Goal: Navigation & Orientation: Find specific page/section

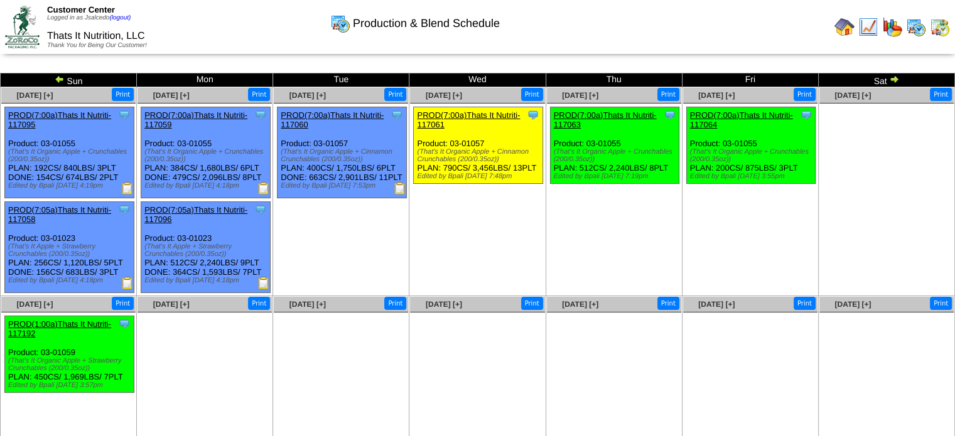
click at [850, 28] on img at bounding box center [845, 27] width 20 height 20
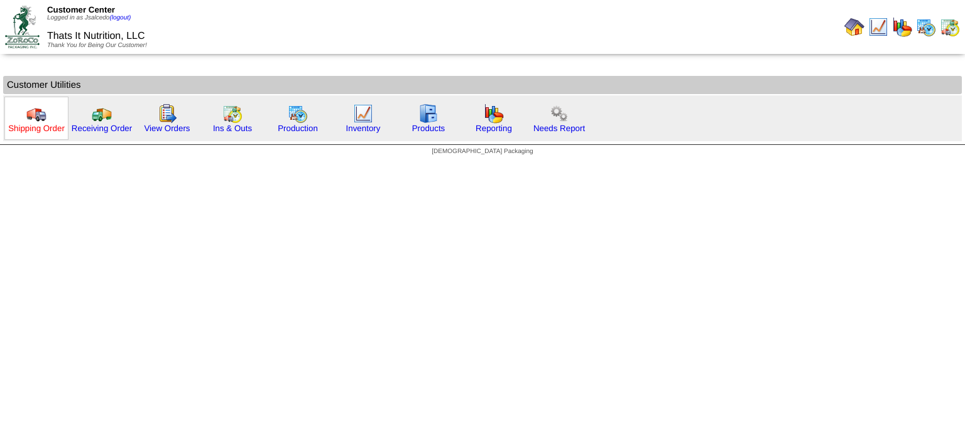
click at [48, 130] on link "Shipping Order" at bounding box center [36, 128] width 57 height 9
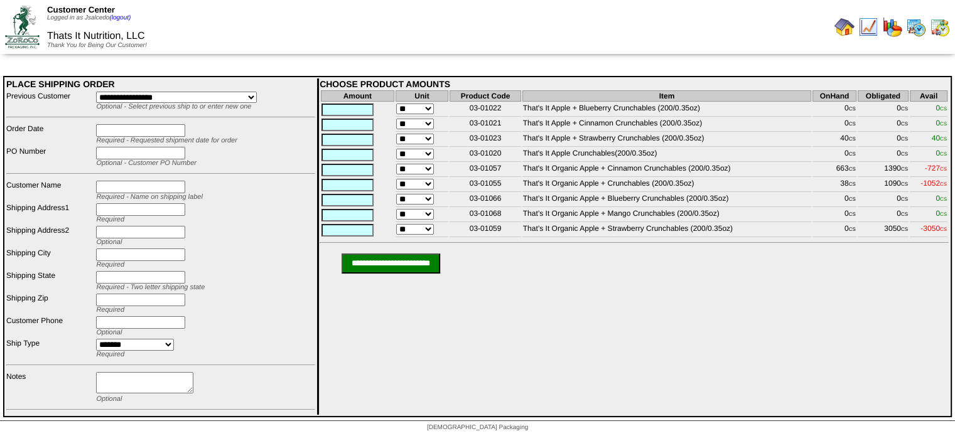
click at [839, 27] on img at bounding box center [845, 27] width 20 height 20
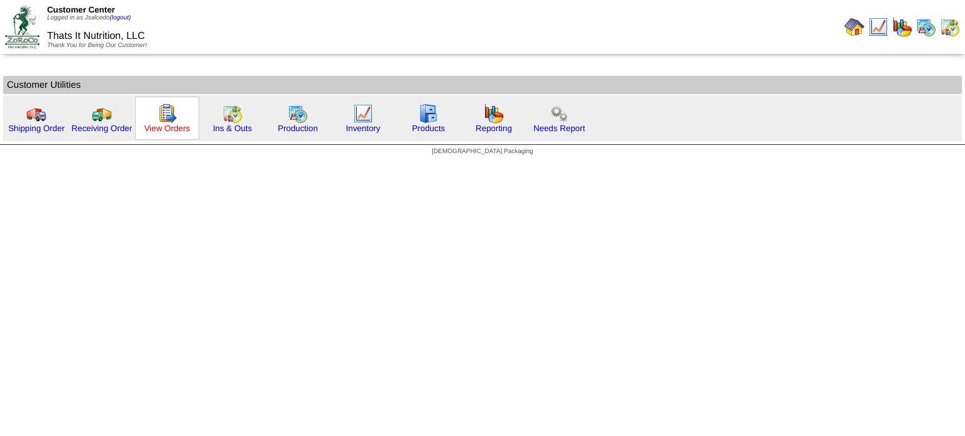
click at [173, 124] on link "View Orders" at bounding box center [167, 128] width 46 height 9
